Goal: Information Seeking & Learning: Learn about a topic

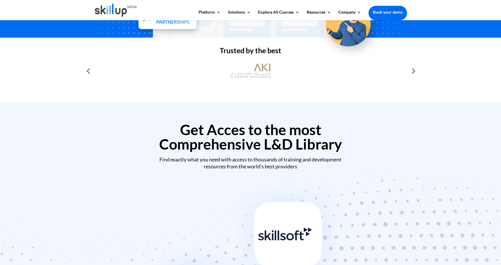
scroll to position [173, 0]
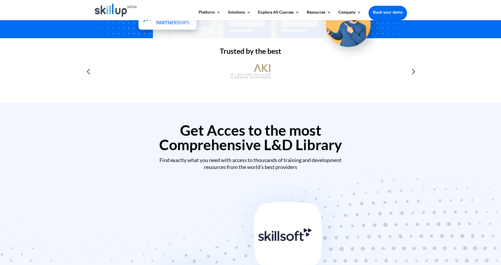
click at [411, 71] on div at bounding box center [413, 72] width 12 height 12
click at [92, 73] on div at bounding box center [88, 72] width 12 height 12
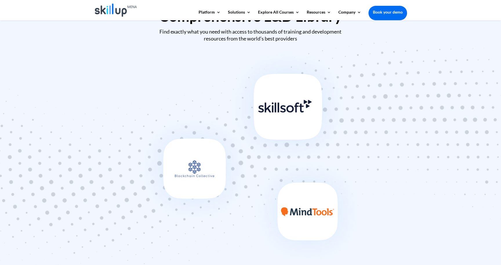
scroll to position [303, 0]
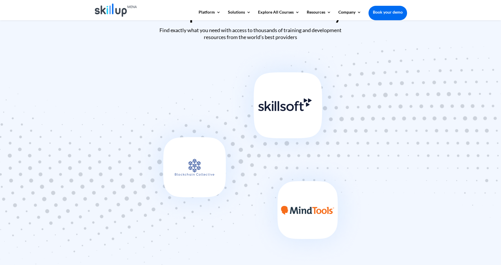
click at [270, 103] on img at bounding box center [250, 155] width 232 height 225
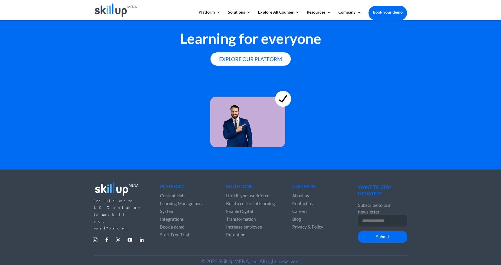
scroll to position [1570, 0]
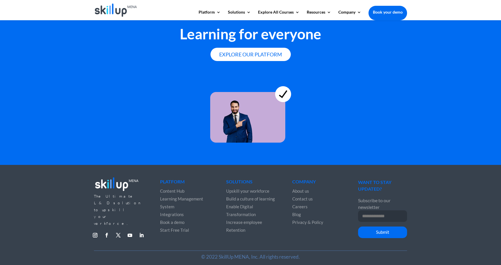
click at [187, 199] on li "Learning Management System" at bounding box center [184, 203] width 49 height 16
click at [186, 198] on span "Learning Management System" at bounding box center [181, 202] width 43 height 13
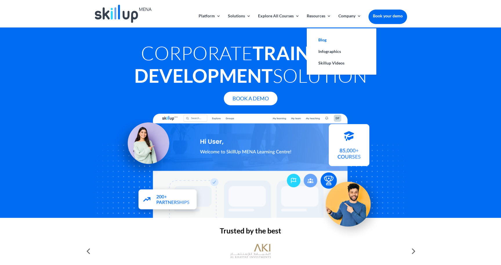
click at [321, 41] on link "Blog" at bounding box center [341, 40] width 58 height 12
